Goal: Communication & Community: Answer question/provide support

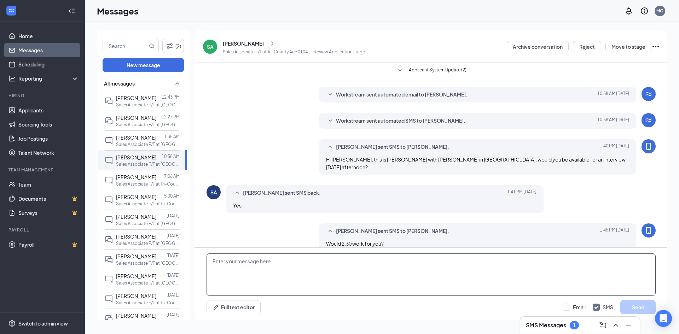
scroll to position [3, 0]
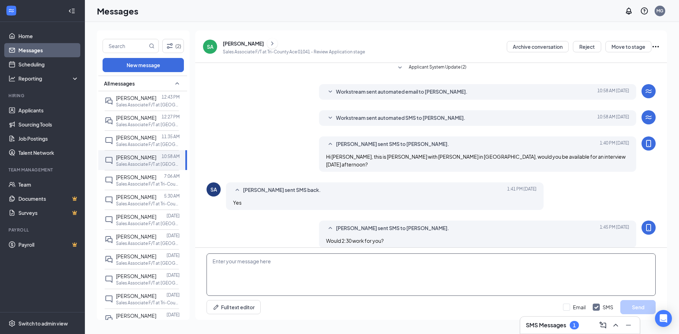
click at [232, 270] on textarea at bounding box center [430, 274] width 449 height 42
click at [34, 47] on link "Messages" at bounding box center [48, 50] width 60 height 14
click at [23, 113] on link "Applicants" at bounding box center [48, 110] width 60 height 14
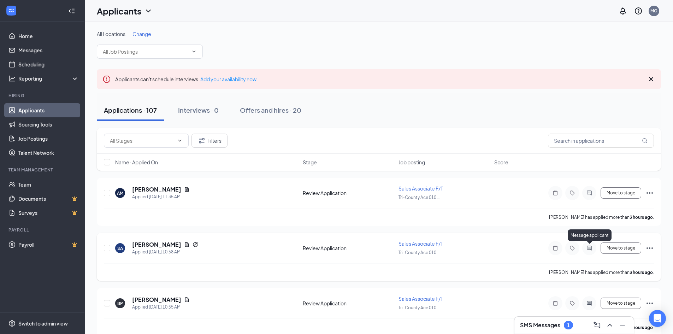
click at [589, 248] on icon "ActiveChat" at bounding box center [589, 248] width 5 height 5
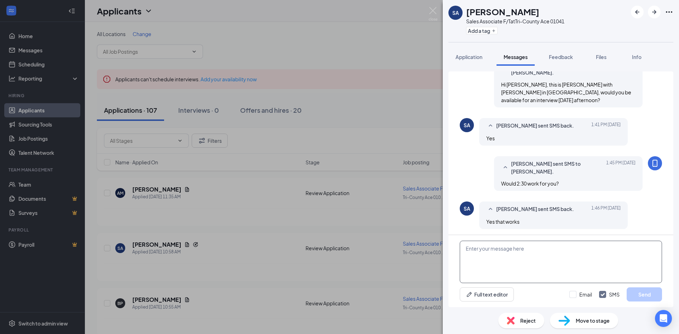
scroll to position [106, 0]
click at [496, 253] on textarea at bounding box center [561, 262] width 202 height 42
type textarea "Ok, see you then."
click at [646, 290] on button "Send" at bounding box center [643, 294] width 35 height 14
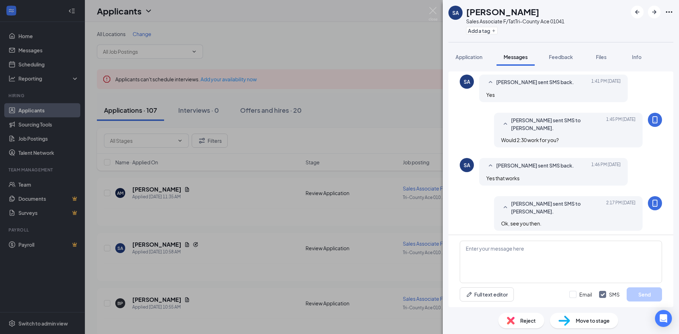
scroll to position [151, 0]
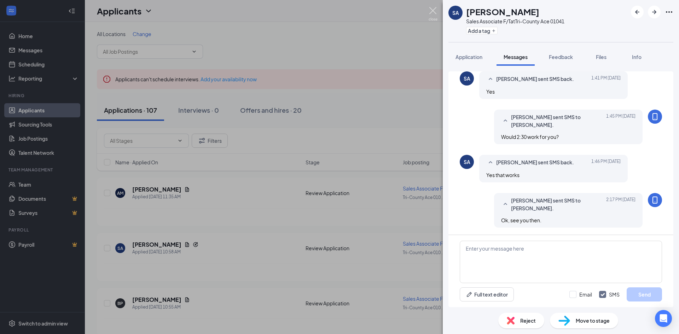
click at [429, 11] on img at bounding box center [432, 14] width 9 height 14
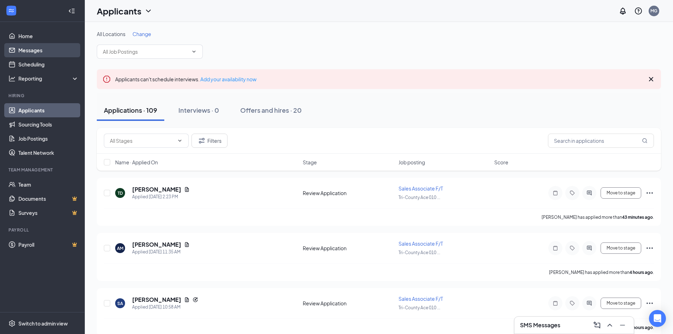
click at [25, 51] on link "Messages" at bounding box center [48, 50] width 60 height 14
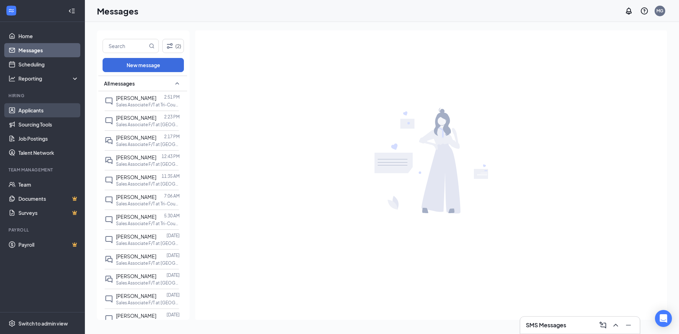
click at [29, 111] on link "Applicants" at bounding box center [48, 110] width 60 height 14
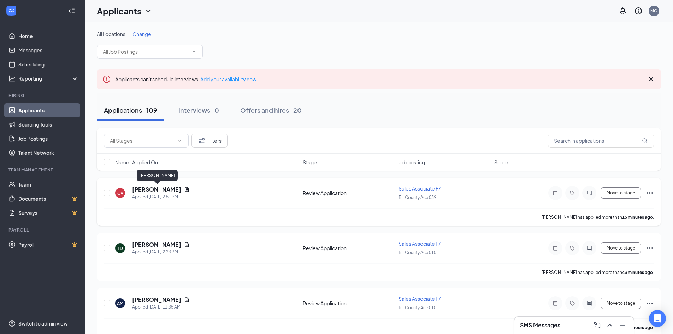
click at [169, 188] on h5 "[PERSON_NAME]" at bounding box center [156, 190] width 49 height 8
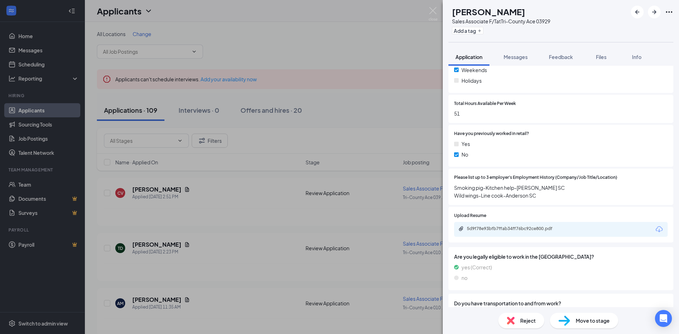
scroll to position [283, 0]
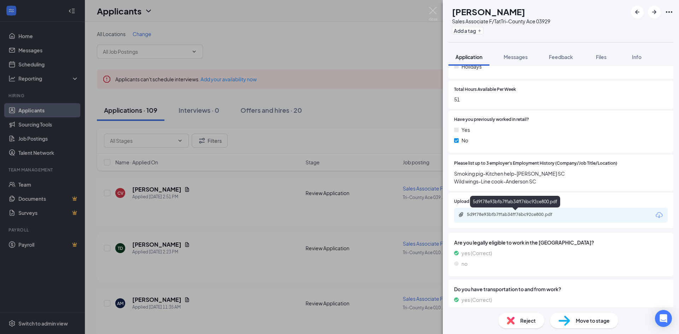
click at [504, 214] on div "5d9f78e93bfb7ffab34ff76bc92ce800.pdf" at bounding box center [516, 215] width 99 height 6
